Goal: Transaction & Acquisition: Subscribe to service/newsletter

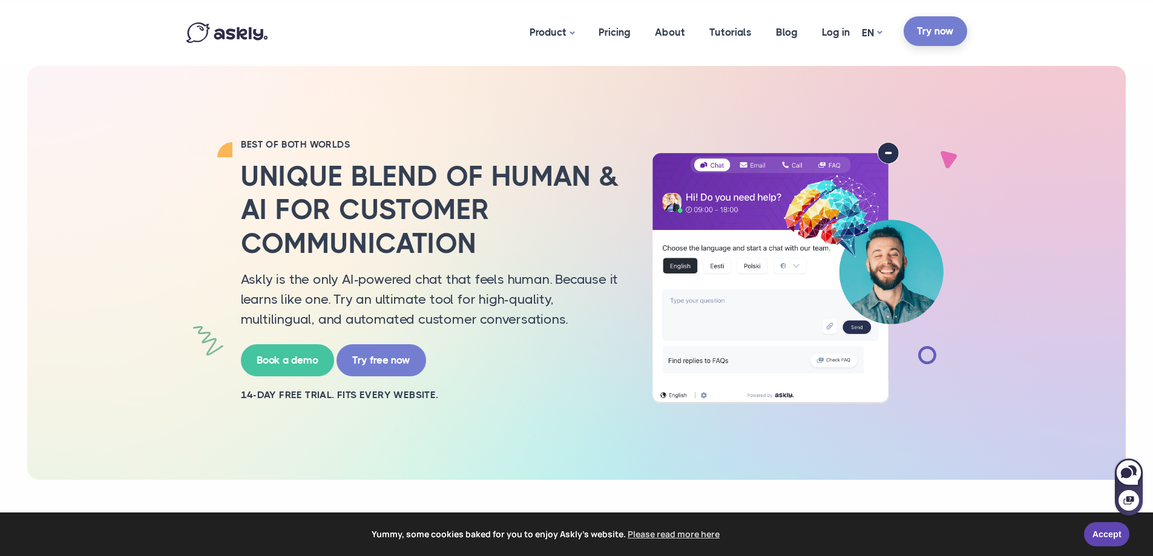
click at [934, 32] on link "Try now" at bounding box center [936, 31] width 64 height 30
click at [1104, 543] on link "Accept" at bounding box center [1106, 533] width 45 height 24
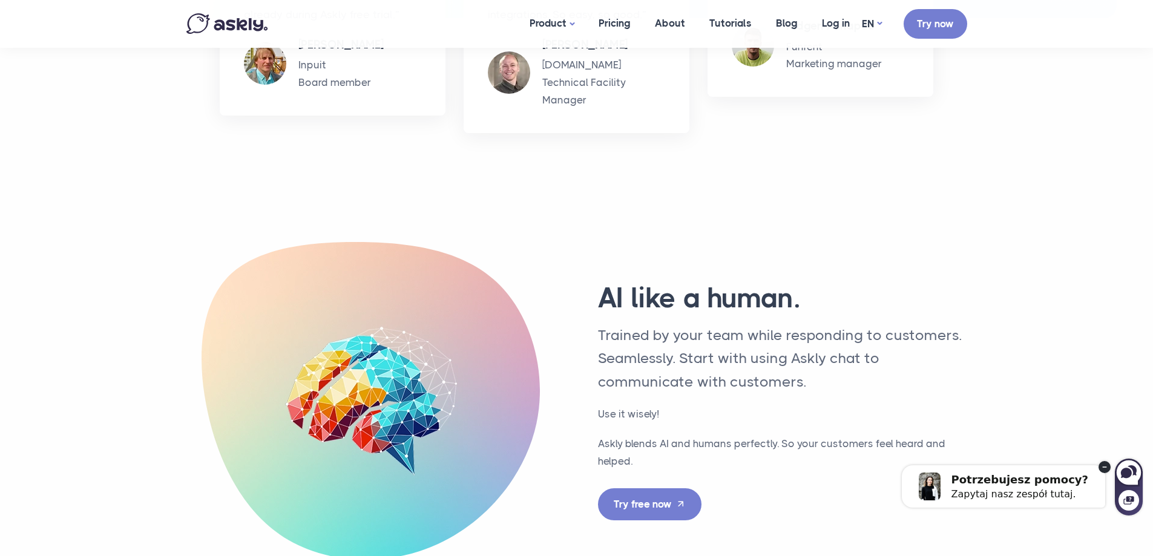
scroll to position [2974, 0]
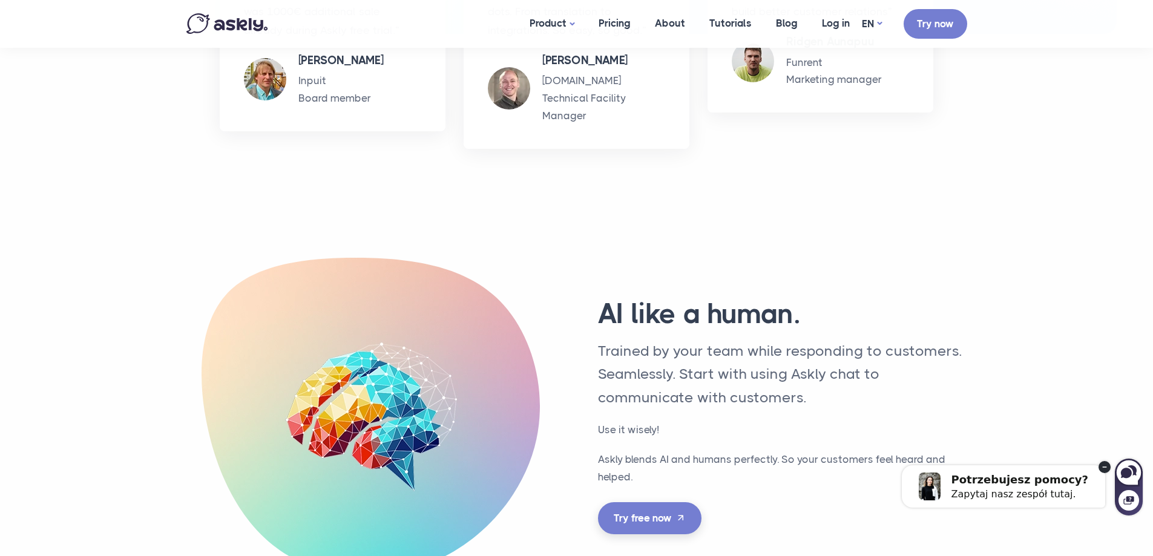
click at [657, 522] on link "Try free now" at bounding box center [650, 518] width 104 height 32
